Goal: Transaction & Acquisition: Subscribe to service/newsletter

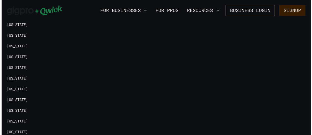
scroll to position [1269, 0]
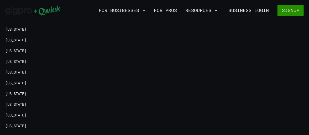
click at [285, 13] on button "Signup" at bounding box center [290, 10] width 26 height 11
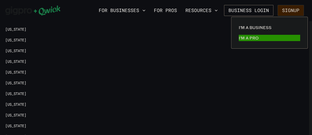
click at [252, 39] on p "I'm a Pro" at bounding box center [248, 38] width 20 height 6
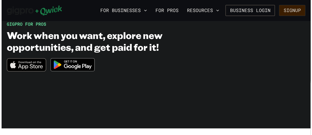
scroll to position [42, 0]
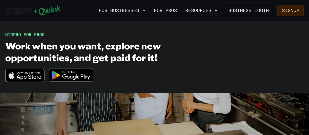
click at [67, 85] on img at bounding box center [71, 76] width 51 height 20
click at [186, 9] on button "Resources" at bounding box center [201, 10] width 36 height 9
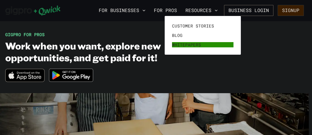
click at [189, 47] on span "Whitepapers" at bounding box center [186, 44] width 29 height 5
